Goal: Check status: Check status

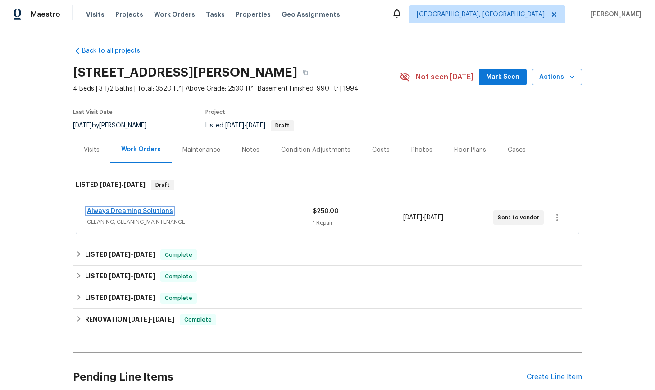
click at [116, 210] on link "Always Dreaming Solutions" at bounding box center [130, 211] width 86 height 6
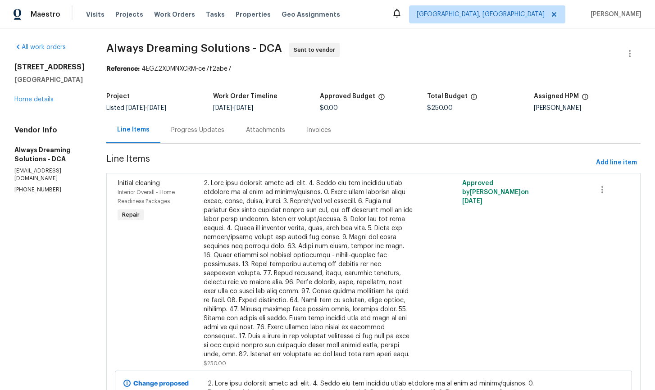
click at [224, 129] on div "Progress Updates" at bounding box center [197, 130] width 53 height 9
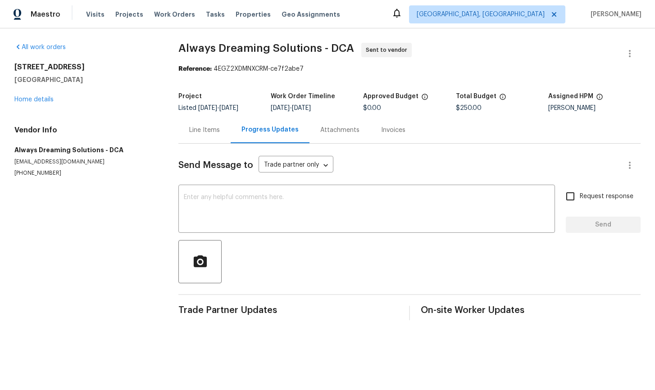
click at [212, 132] on div "Line Items" at bounding box center [204, 130] width 31 height 9
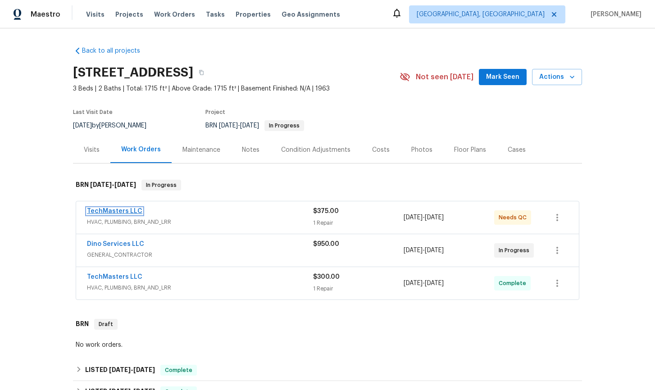
click at [128, 211] on link "TechMasters LLC" at bounding box center [114, 211] width 55 height 6
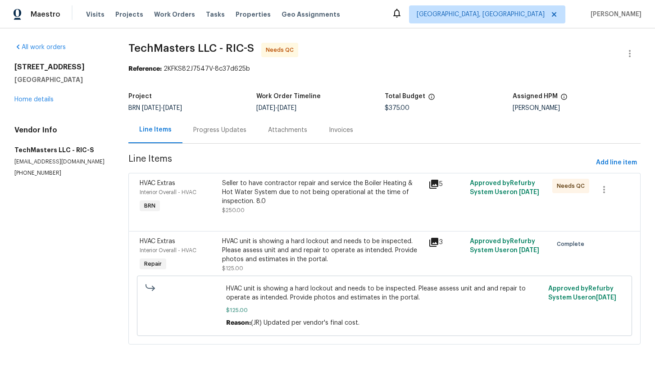
click at [221, 131] on div "Progress Updates" at bounding box center [219, 130] width 53 height 9
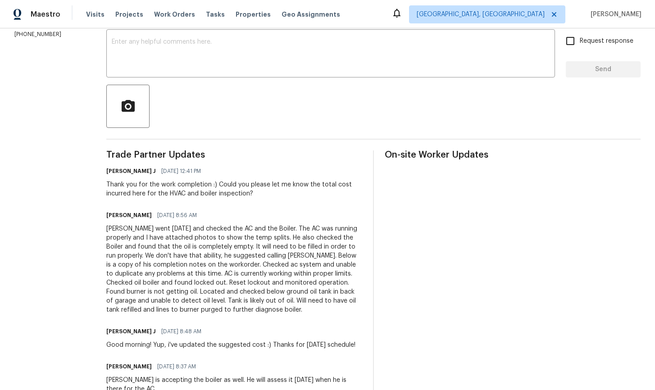
scroll to position [157, 0]
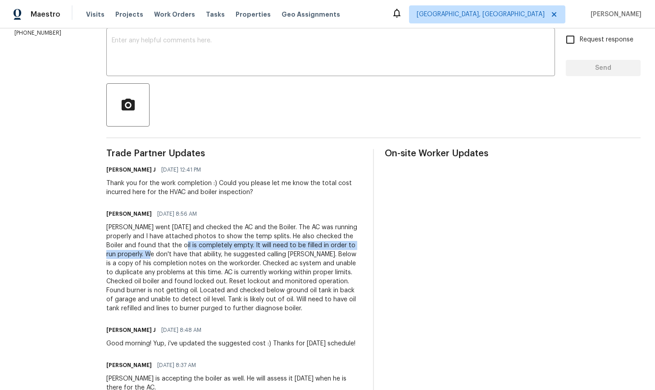
drag, startPoint x: 181, startPoint y: 246, endPoint x: 146, endPoint y: 256, distance: 36.0
click at [146, 256] on div "Jerene, Joey went yesterday and checked the AC and the Boiler. The AC was runni…" at bounding box center [234, 268] width 256 height 90
copy div "oil is completely empty. It will need to be filled in order to run properly."
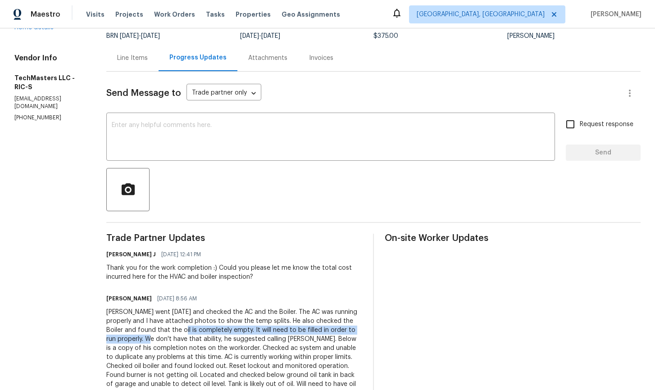
scroll to position [0, 0]
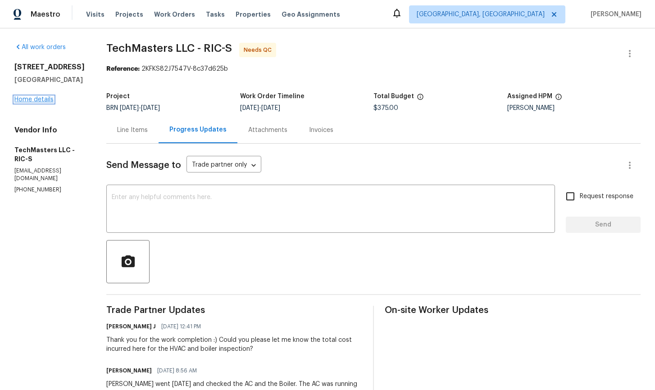
click at [34, 100] on link "Home details" at bounding box center [33, 99] width 39 height 6
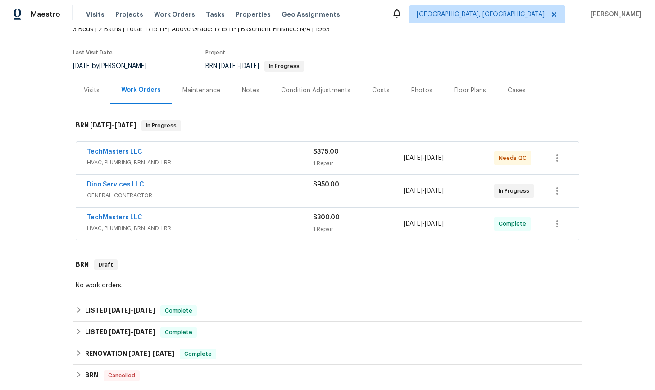
scroll to position [62, 0]
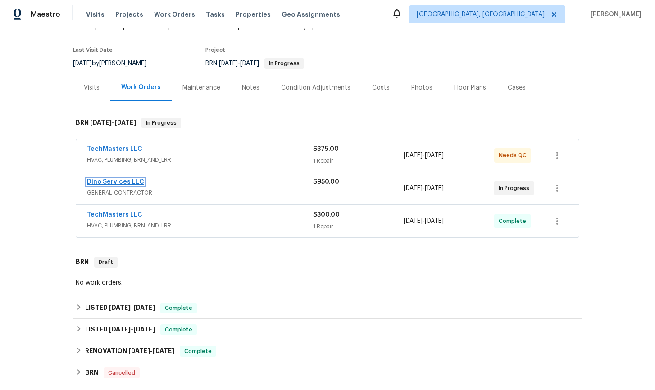
click at [115, 184] on link "Dino Services LLC" at bounding box center [115, 182] width 57 height 6
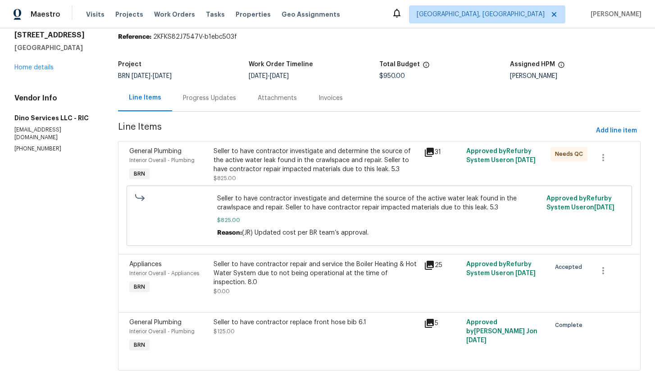
scroll to position [39, 0]
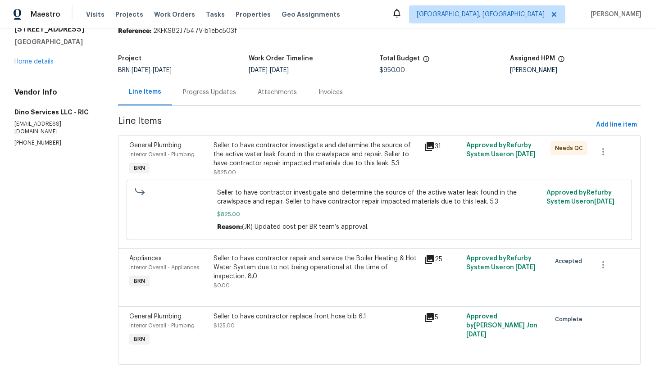
click at [213, 91] on div "Progress Updates" at bounding box center [209, 92] width 53 height 9
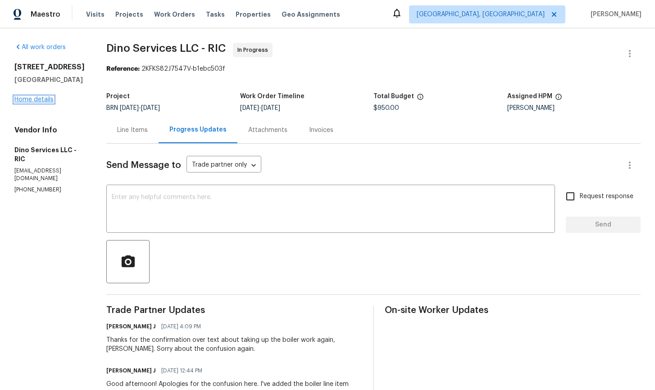
click at [38, 103] on link "Home details" at bounding box center [33, 99] width 39 height 6
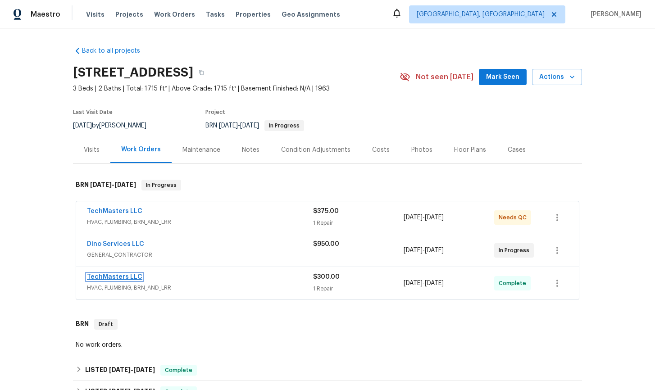
click at [110, 277] on link "TechMasters LLC" at bounding box center [114, 277] width 55 height 6
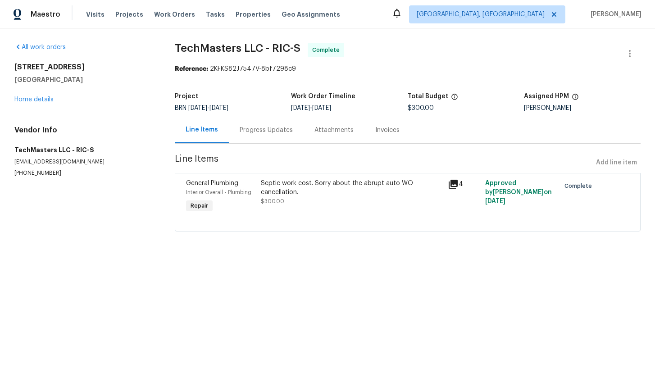
click at [266, 131] on div "Progress Updates" at bounding box center [265, 130] width 53 height 9
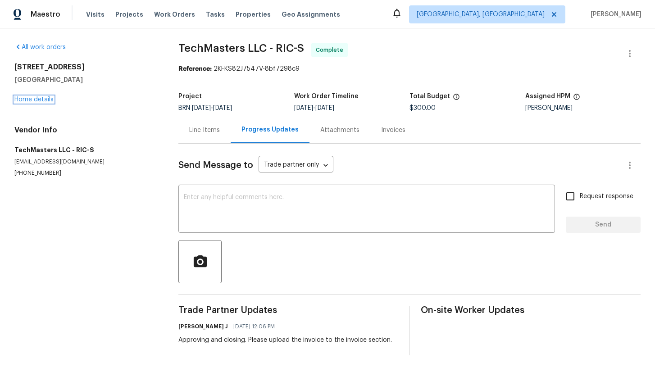
click at [40, 102] on link "Home details" at bounding box center [33, 99] width 39 height 6
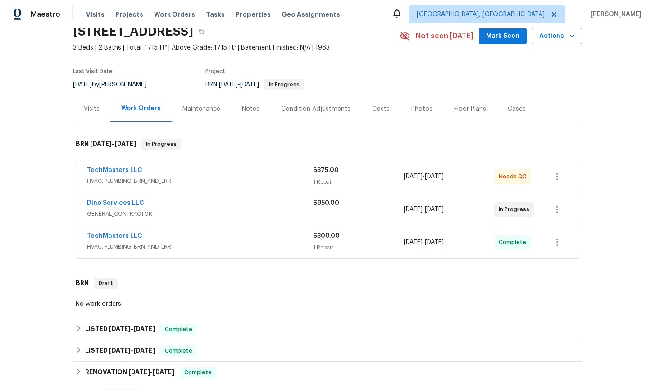
scroll to position [40, 0]
click at [108, 172] on link "TechMasters LLC" at bounding box center [114, 171] width 55 height 6
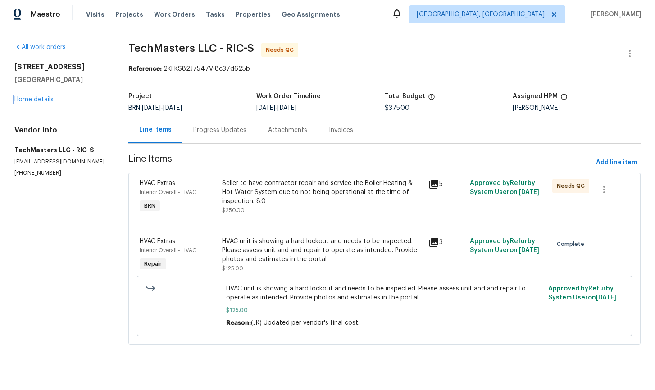
click at [39, 98] on link "Home details" at bounding box center [33, 99] width 39 height 6
